Goal: Book appointment/travel/reservation

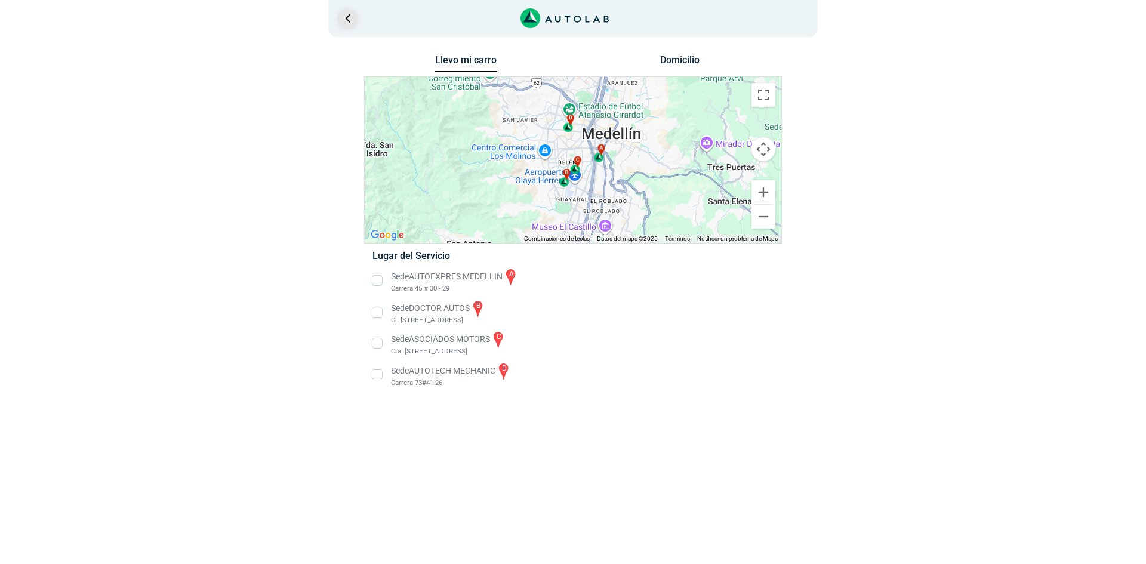
click at [347, 20] on link "Ir al paso anterior" at bounding box center [347, 18] width 19 height 19
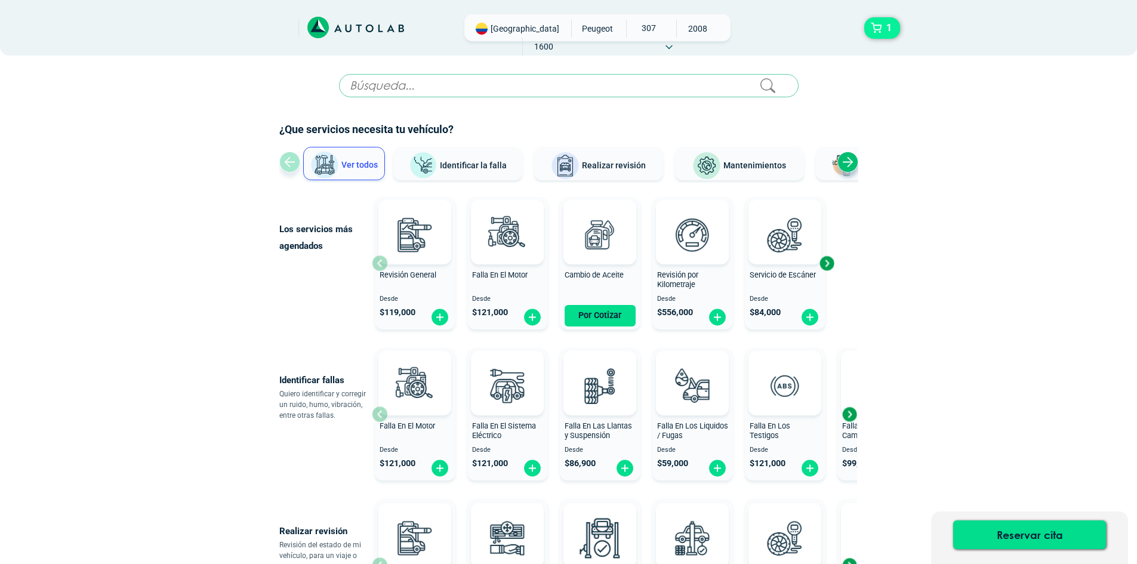
click at [880, 28] on button "1" at bounding box center [882, 27] width 36 height 21
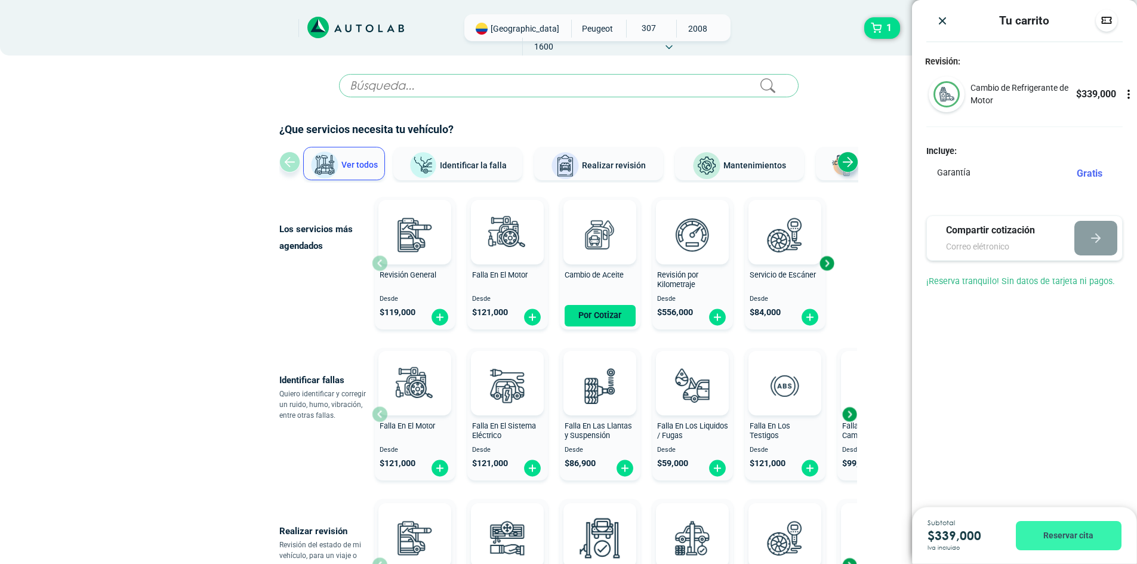
click at [1053, 537] on button "Reservar cita" at bounding box center [1069, 535] width 106 height 29
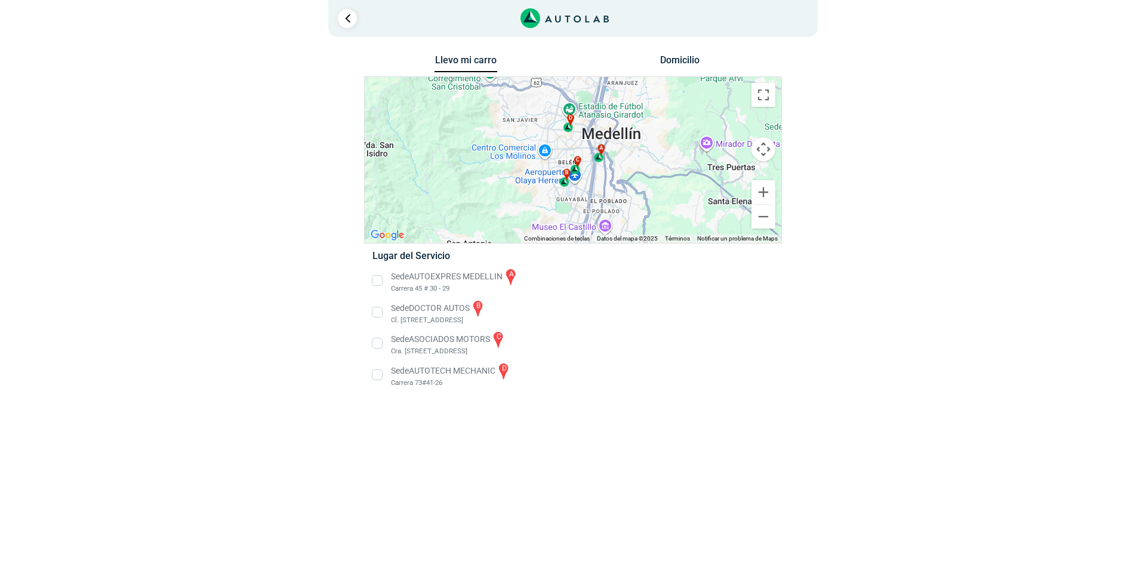
click at [381, 343] on li "Sede ASOCIADOS MOTORS c Cra. [STREET_ADDRESS]" at bounding box center [572, 343] width 418 height 27
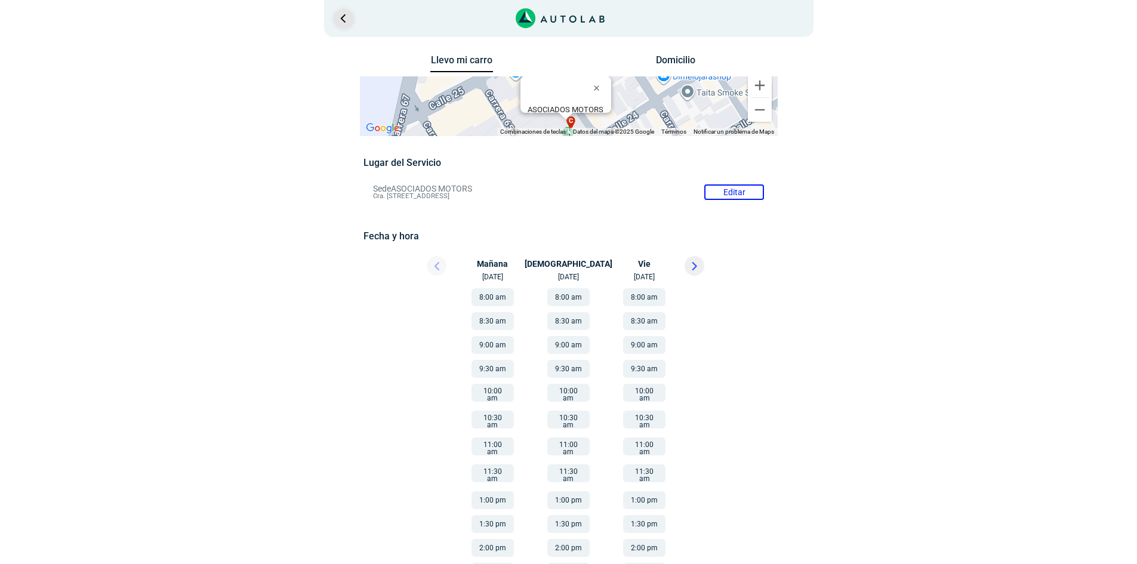
click at [338, 17] on link "Ir al paso anterior" at bounding box center [343, 18] width 19 height 19
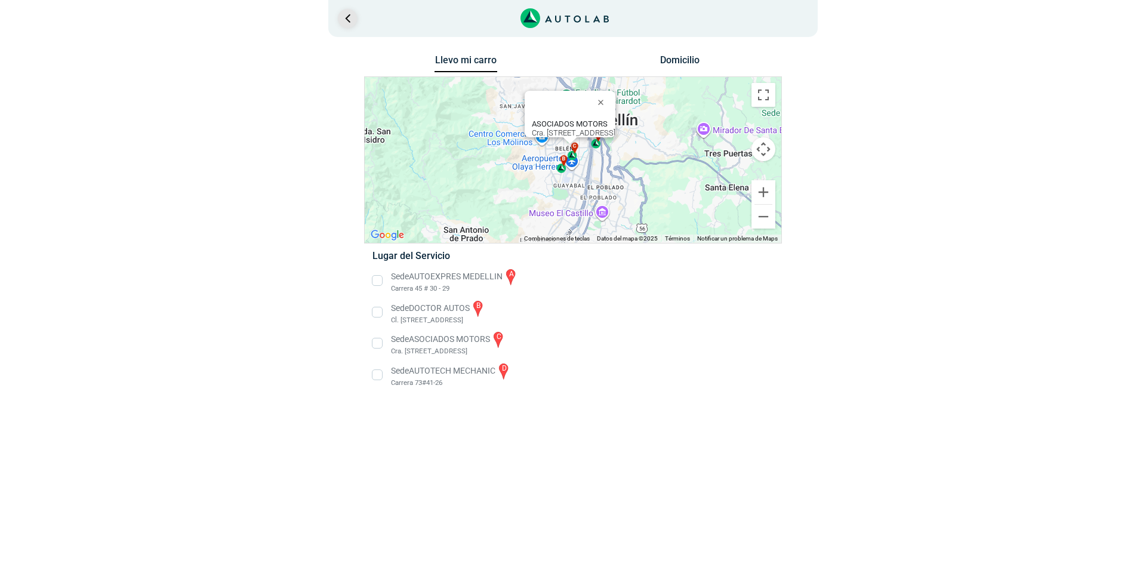
click at [343, 20] on link "Ir al paso anterior" at bounding box center [347, 18] width 19 height 19
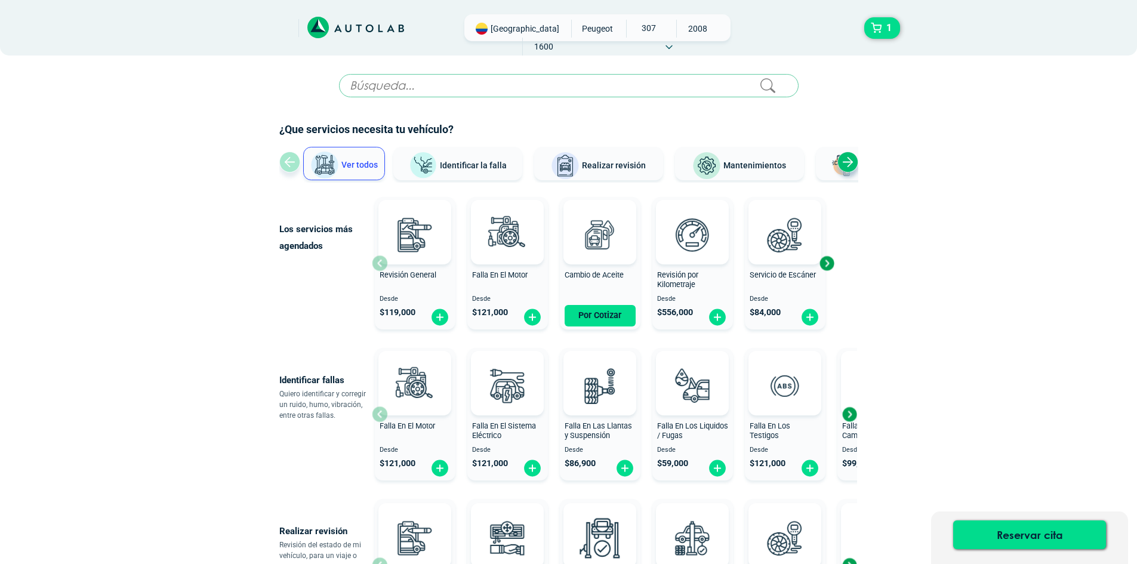
click at [353, 162] on span "Ver todos" at bounding box center [359, 165] width 36 height 10
click at [764, 168] on span "Mantenimientos" at bounding box center [754, 166] width 63 height 10
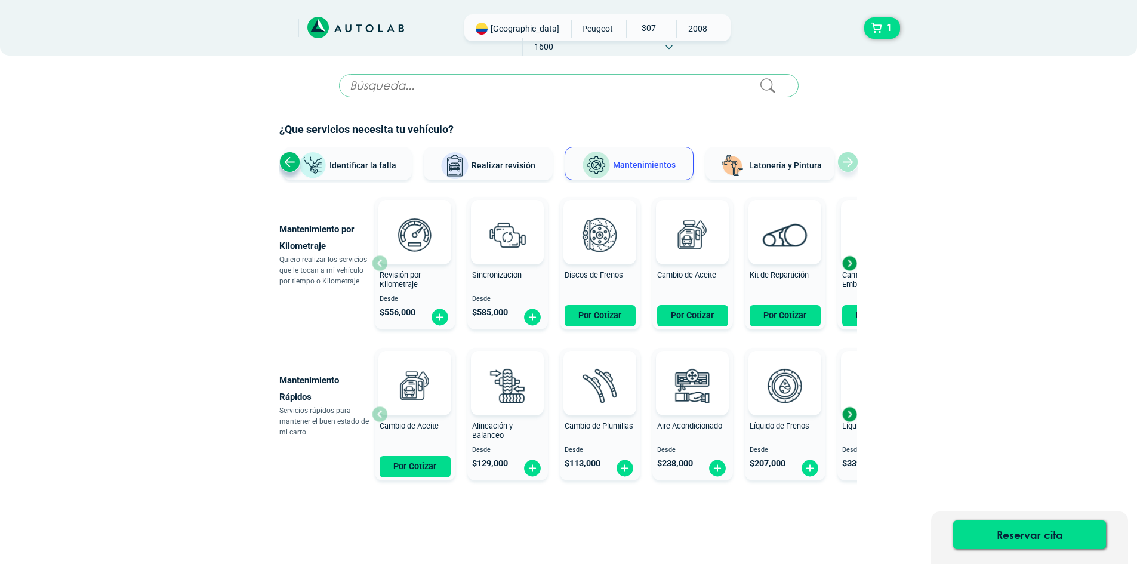
click at [770, 167] on span "Latonería y Pintura" at bounding box center [785, 166] width 73 height 10
